Goal: Transaction & Acquisition: Purchase product/service

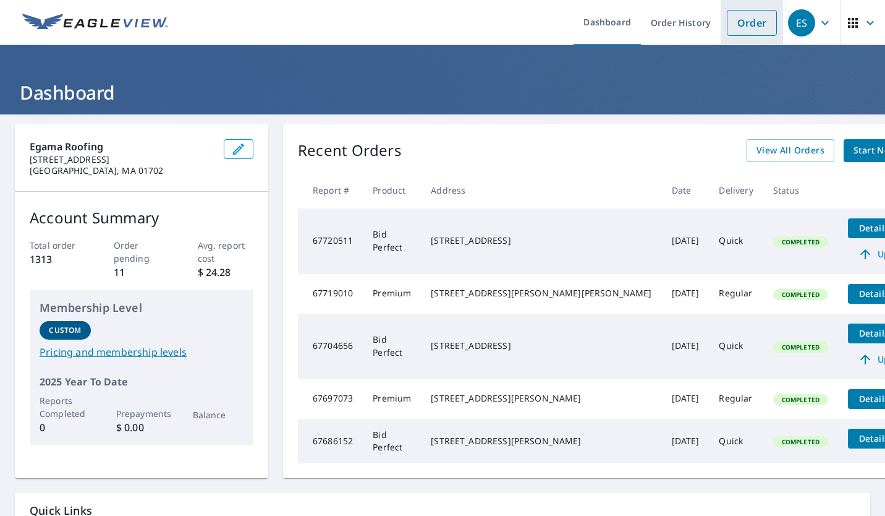
click at [742, 23] on link "Order" at bounding box center [752, 23] width 50 height 26
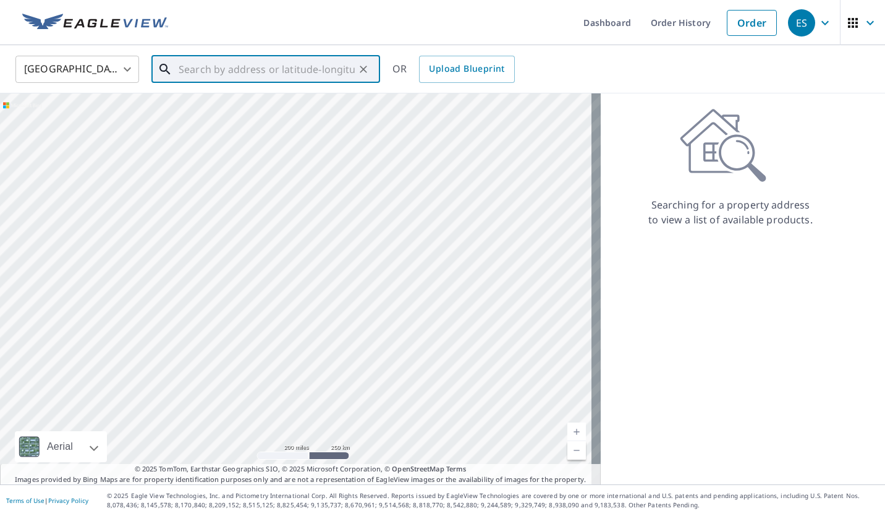
paste input "[STREET_ADDRESS]"
click at [277, 117] on p "[GEOGRAPHIC_DATA]" at bounding box center [273, 119] width 194 height 12
type input "[STREET_ADDRESS]"
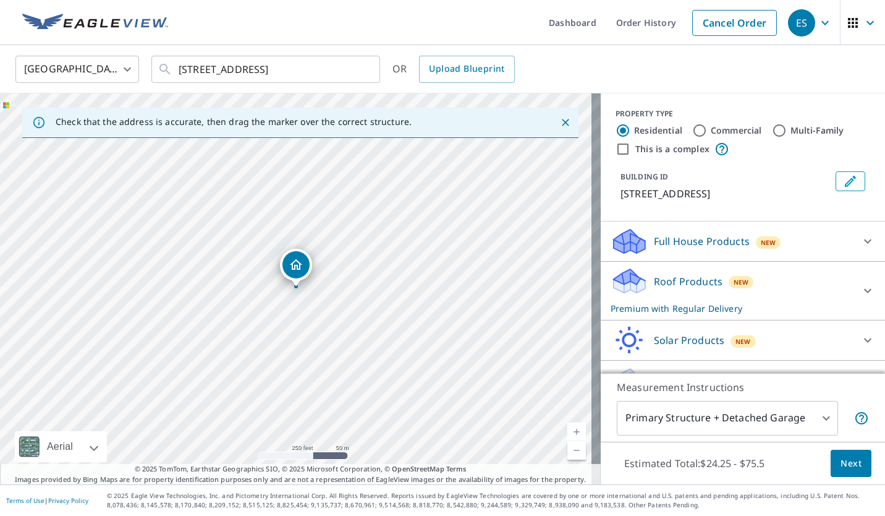
click at [820, 422] on body "ES ES Dashboard Order History Cancel Order ES [GEOGRAPHIC_DATA] [GEOGRAPHIC_DAT…" at bounding box center [442, 258] width 885 height 516
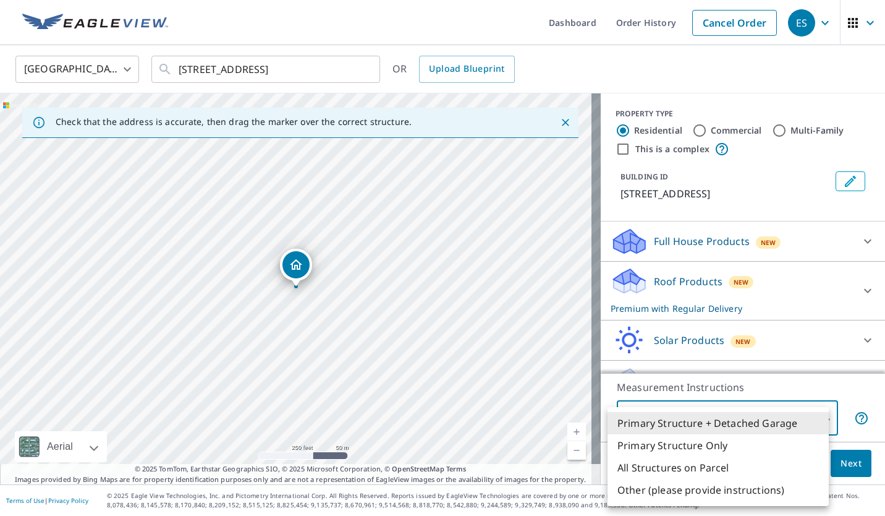
click at [722, 437] on li "Primary Structure Only" at bounding box center [718, 445] width 221 height 22
type input "2"
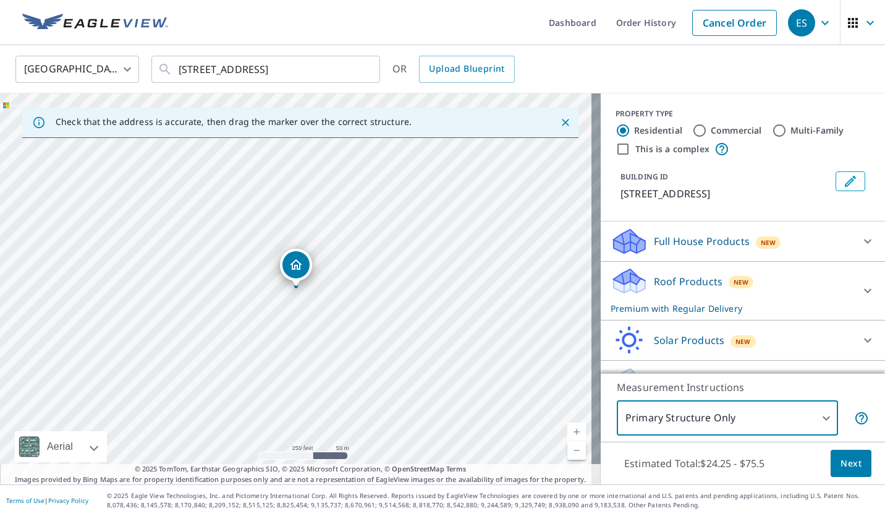
click at [686, 282] on p "Roof Products" at bounding box center [688, 281] width 69 height 15
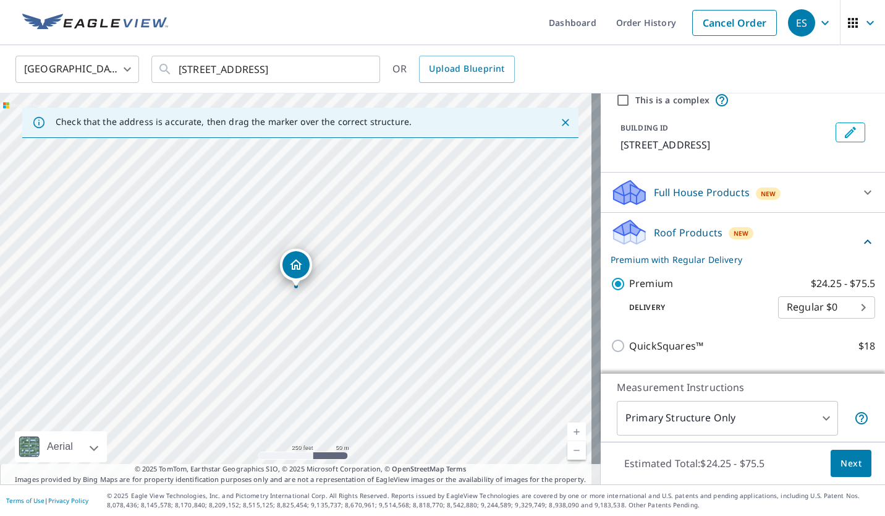
scroll to position [124, 0]
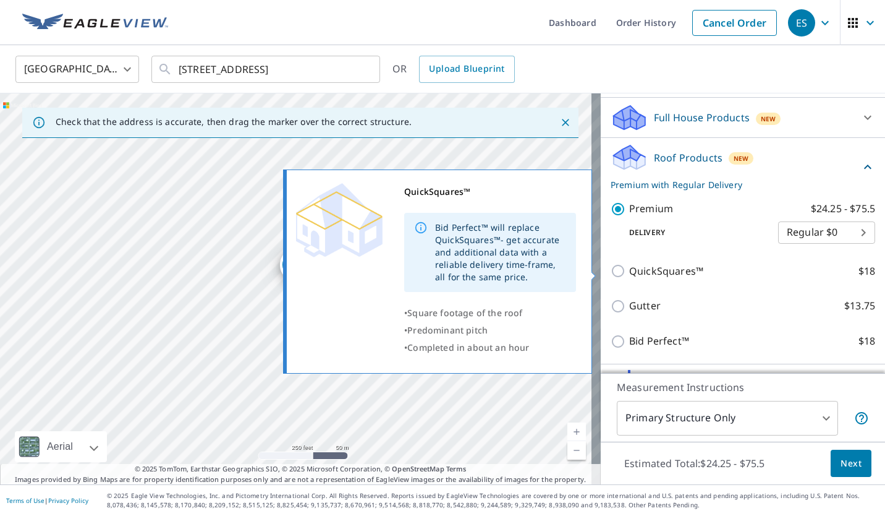
click at [611, 274] on input "QuickSquares™ $18" at bounding box center [620, 270] width 19 height 15
checkbox input "true"
type input "1"
checkbox input "false"
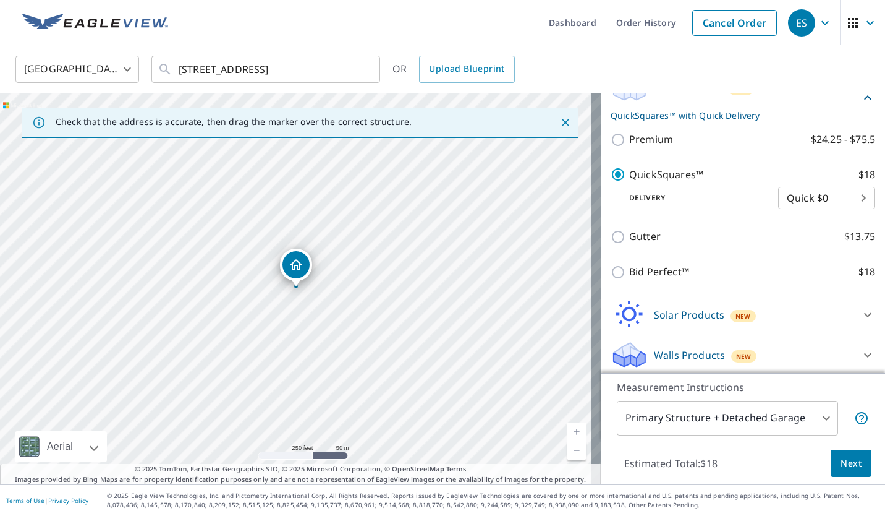
scroll to position [197, 0]
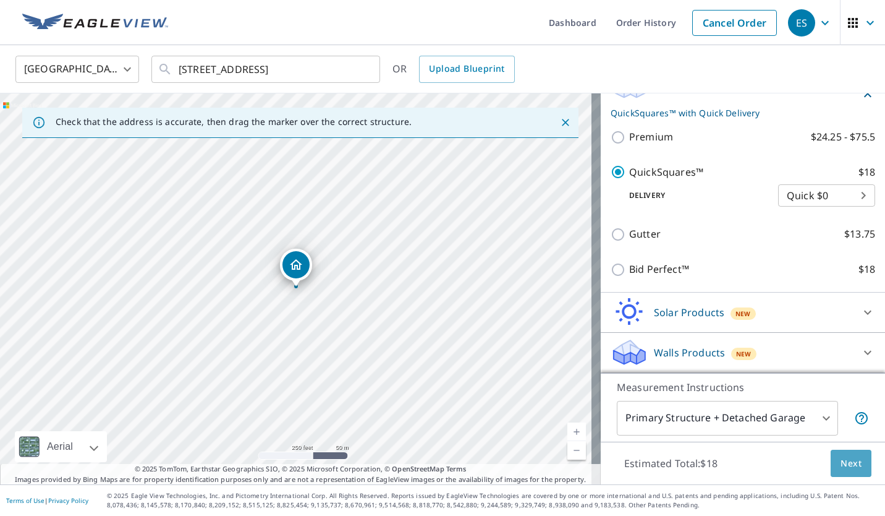
click at [841, 462] on span "Next" at bounding box center [851, 463] width 21 height 15
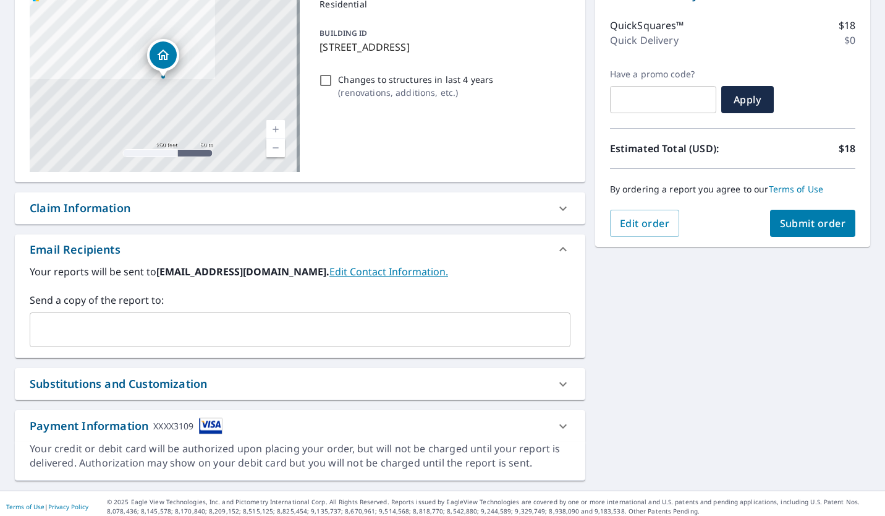
scroll to position [154, 0]
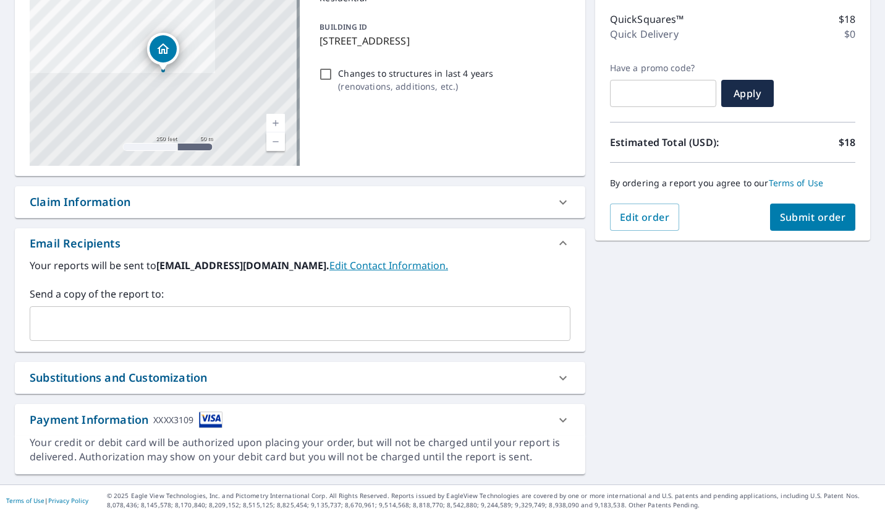
click at [81, 316] on input "text" at bounding box center [290, 323] width 511 height 23
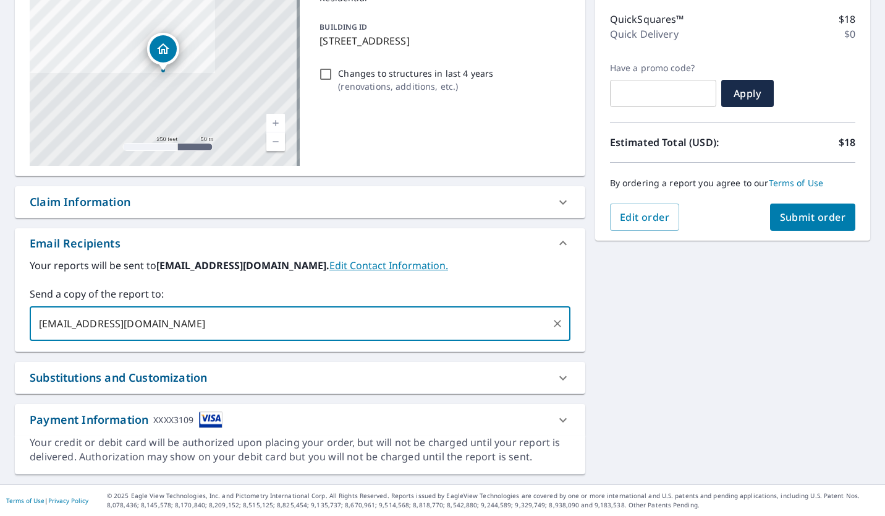
type input "[EMAIL_ADDRESS][DOMAIN_NAME]"
click at [782, 221] on span "Submit order" at bounding box center [813, 217] width 66 height 14
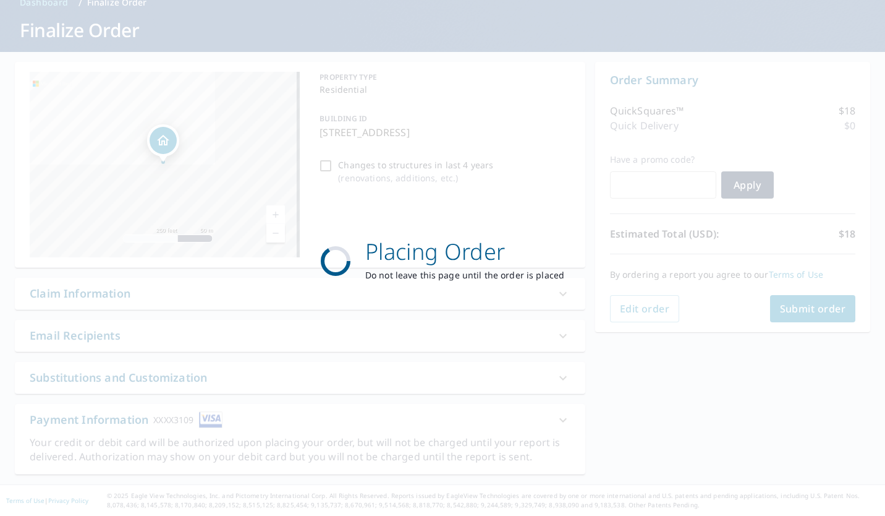
scroll to position [62, 0]
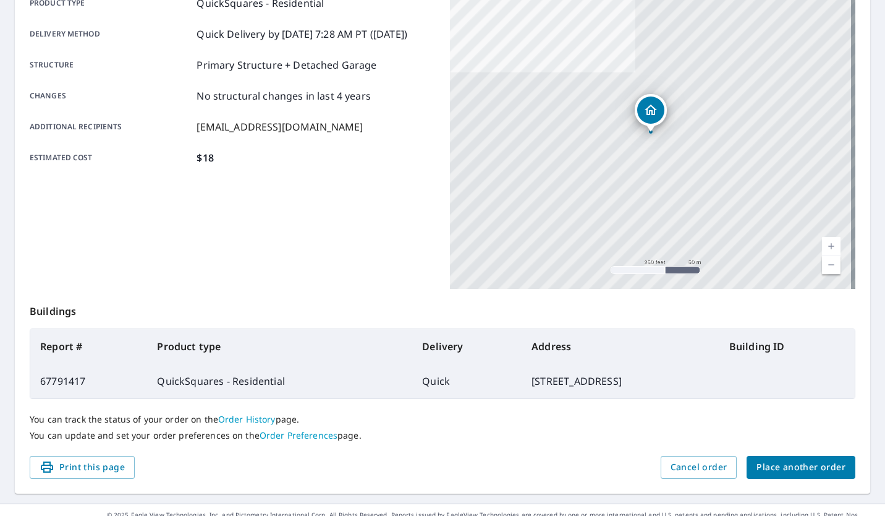
scroll to position [211, 0]
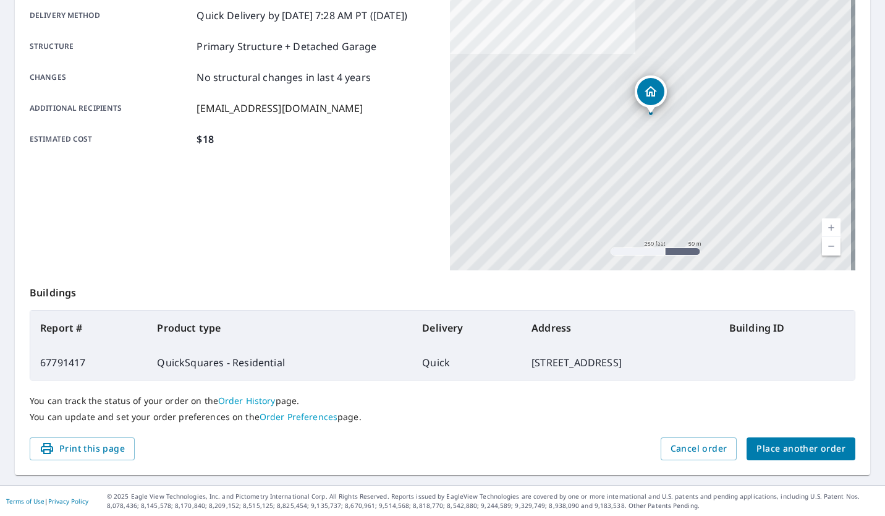
click at [369, 193] on div "Product type QuickSquares - Residential Delivery method Quick Delivery by [DATE…" at bounding box center [233, 115] width 406 height 309
